Goal: Task Accomplishment & Management: Manage account settings

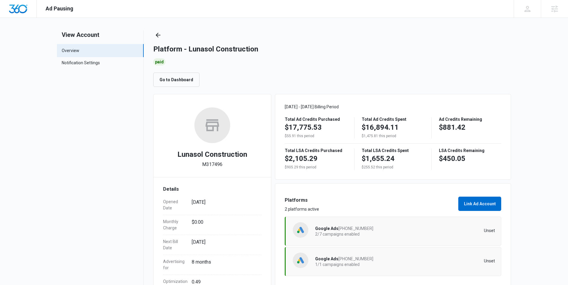
scroll to position [50, 0]
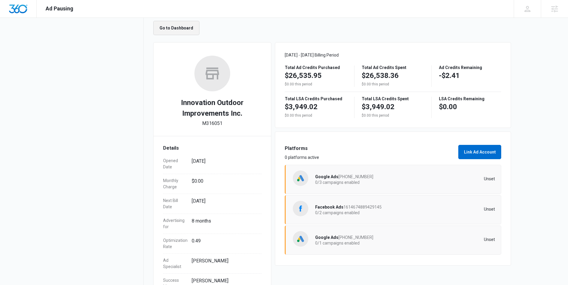
scroll to position [44, 0]
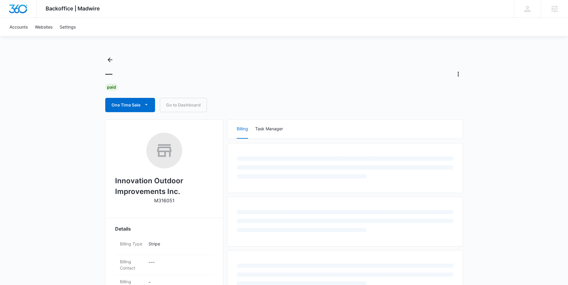
click at [63, 177] on div "Backoffice | Madwire Apps Settings [PERSON_NAME] Rasdon [EMAIL_ADDRESS][PERSON_…" at bounding box center [284, 257] width 568 height 514
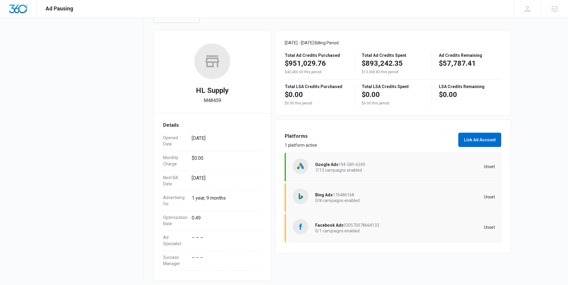
scroll to position [73, 0]
